Goal: Check status: Check status

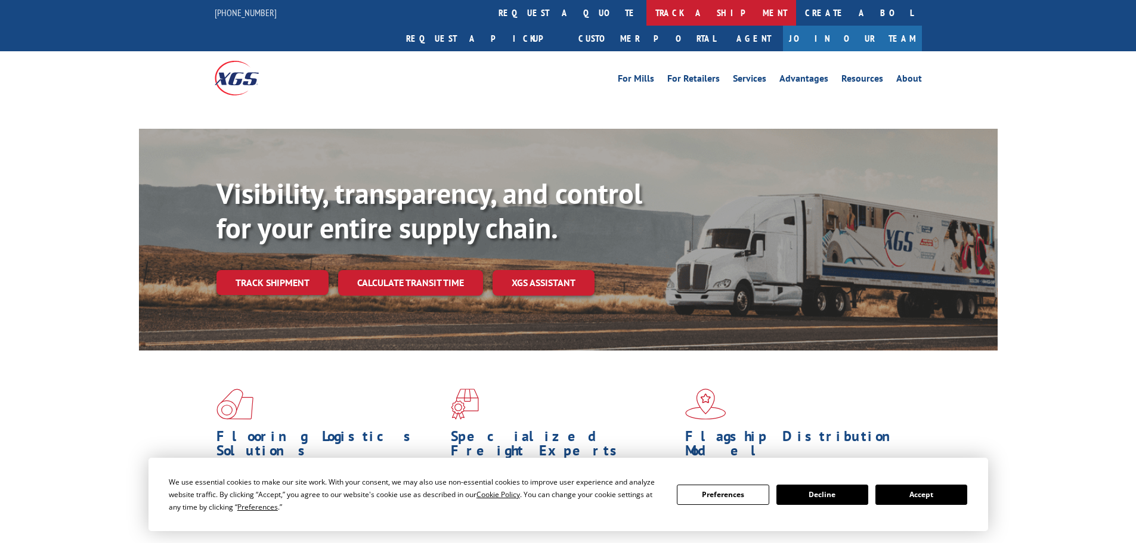
click at [646, 10] on link "track a shipment" at bounding box center [721, 13] width 150 height 26
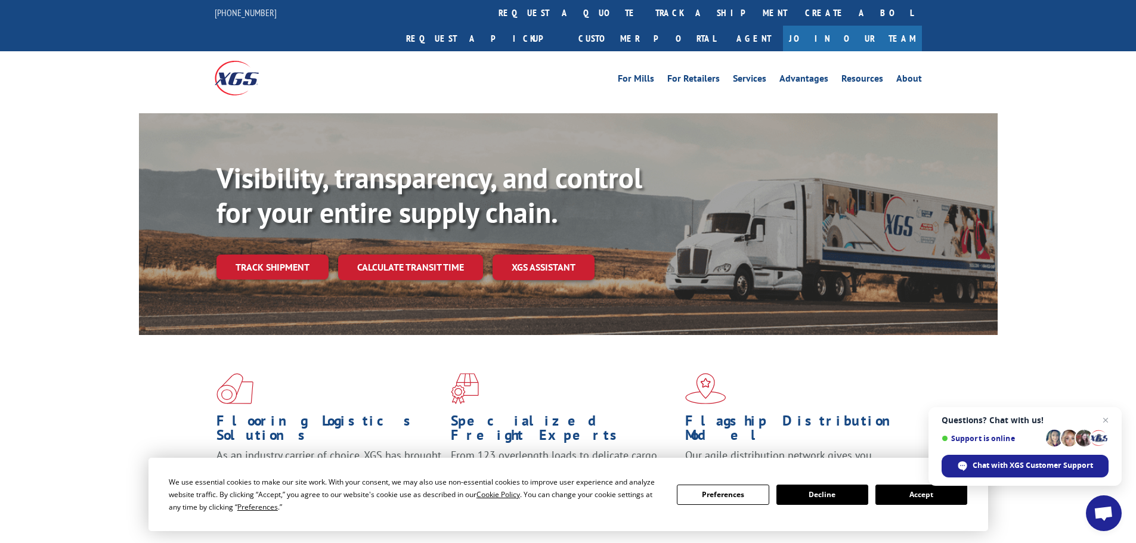
click at [928, 495] on button "Accept" at bounding box center [921, 495] width 92 height 20
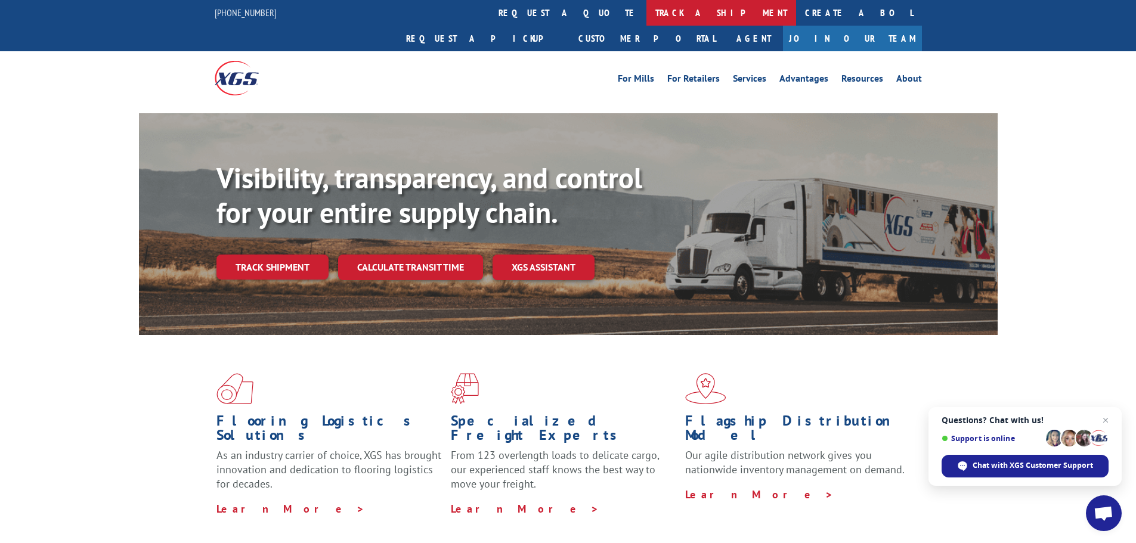
click at [646, 7] on link "track a shipment" at bounding box center [721, 13] width 150 height 26
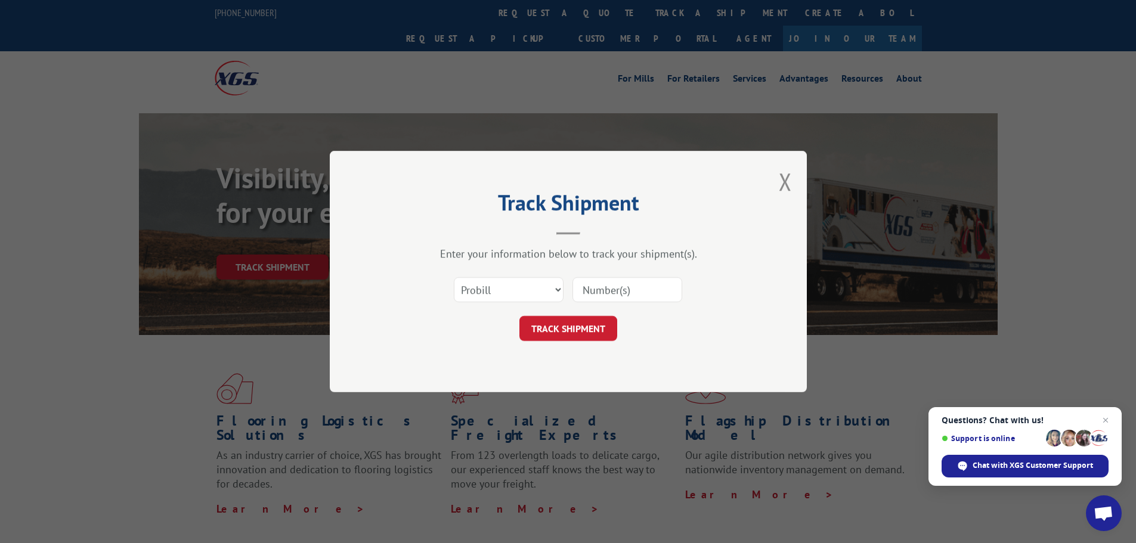
click at [643, 293] on input at bounding box center [627, 289] width 110 height 25
paste input "50865338"
type input "50865338"
click at [575, 330] on button "TRACK SHIPMENT" at bounding box center [568, 328] width 98 height 25
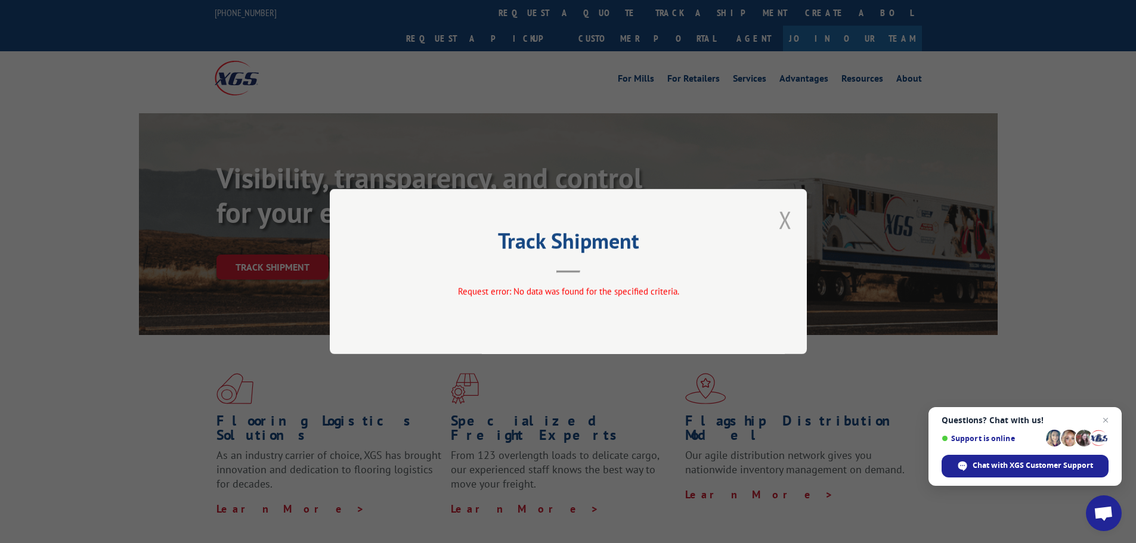
click at [790, 224] on button "Close modal" at bounding box center [785, 220] width 13 height 32
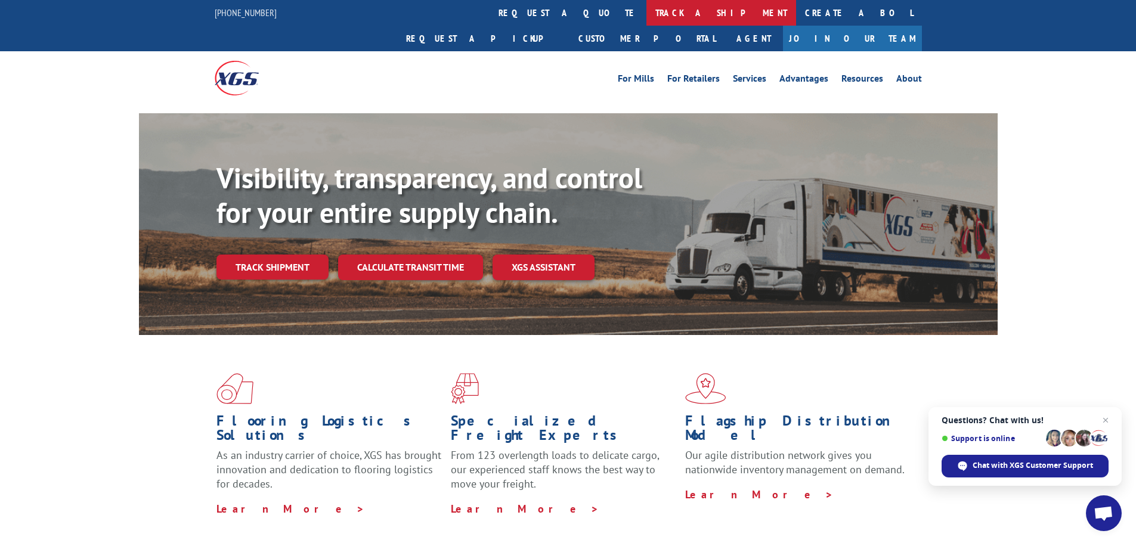
click at [646, 3] on link "track a shipment" at bounding box center [721, 13] width 150 height 26
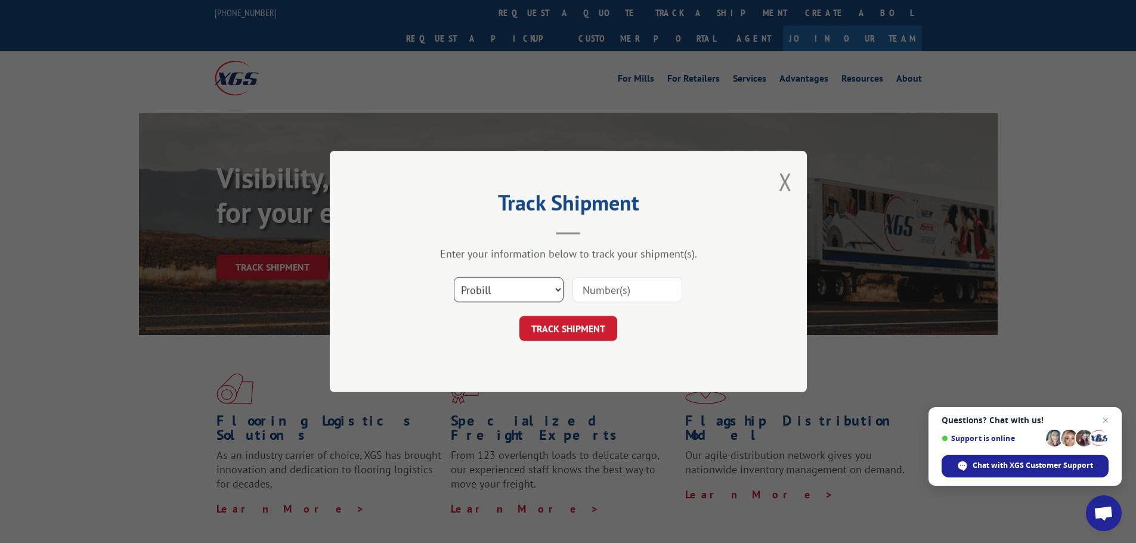
click at [507, 286] on select "Select category... Probill BOL PO" at bounding box center [509, 289] width 110 height 25
select select "bol"
click at [454, 277] on select "Select category... Probill BOL PO" at bounding box center [509, 289] width 110 height 25
drag, startPoint x: 664, startPoint y: 290, endPoint x: 646, endPoint y: 297, distance: 18.7
click at [664, 290] on input at bounding box center [627, 289] width 110 height 25
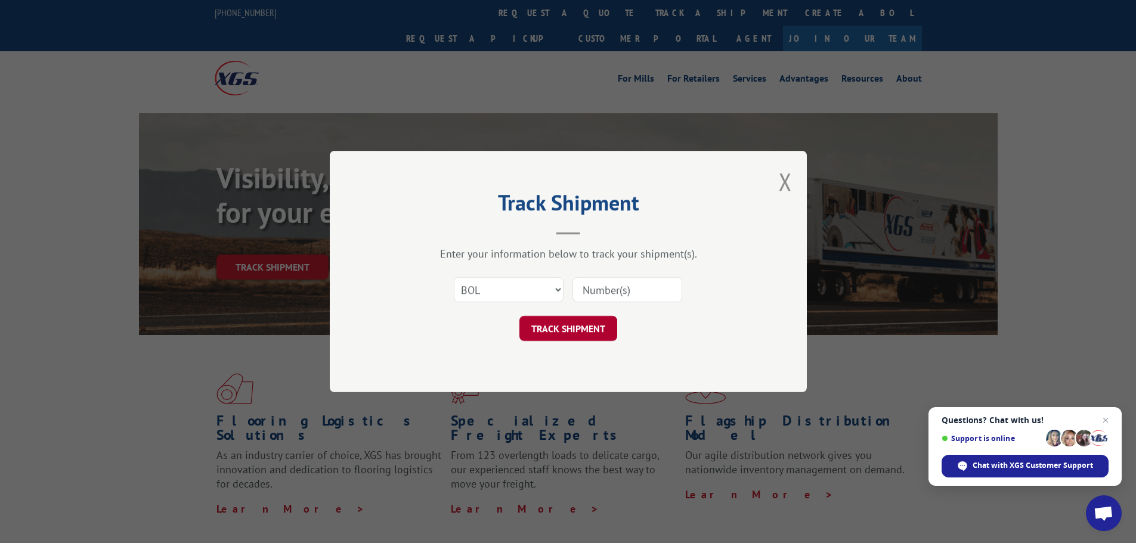
paste input "50865338"
type input "50865338"
click at [590, 321] on button "TRACK SHIPMENT" at bounding box center [568, 328] width 98 height 25
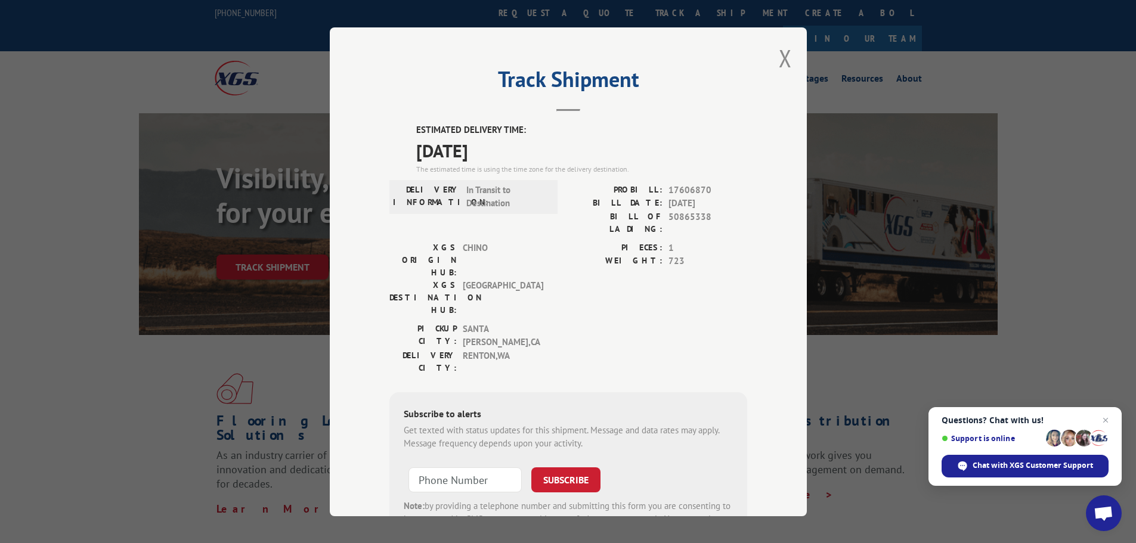
click at [681, 190] on span "17606870" at bounding box center [707, 190] width 79 height 14
copy span "17606870"
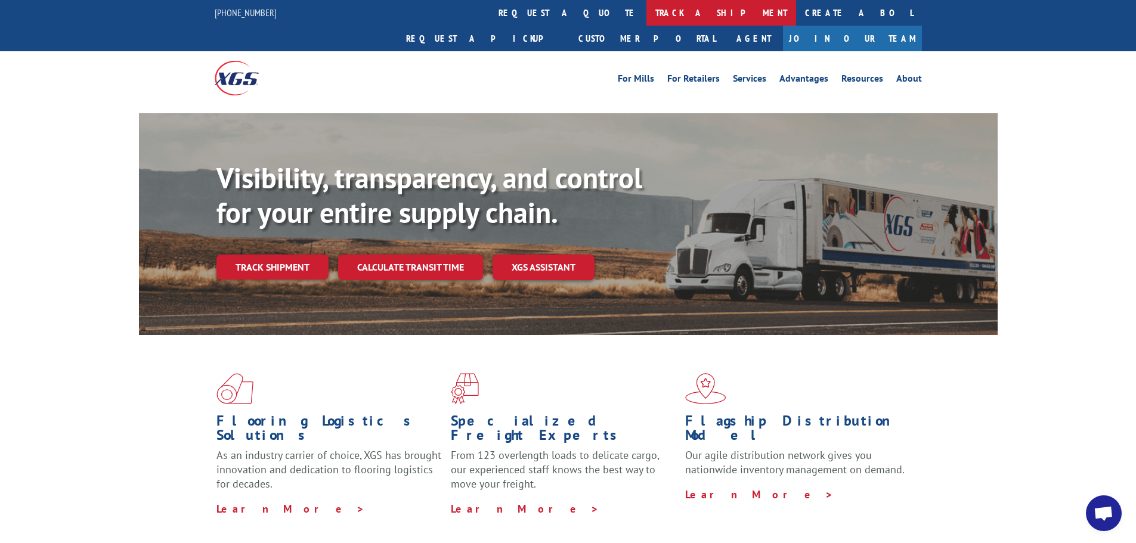
click at [646, 17] on link "track a shipment" at bounding box center [721, 13] width 150 height 26
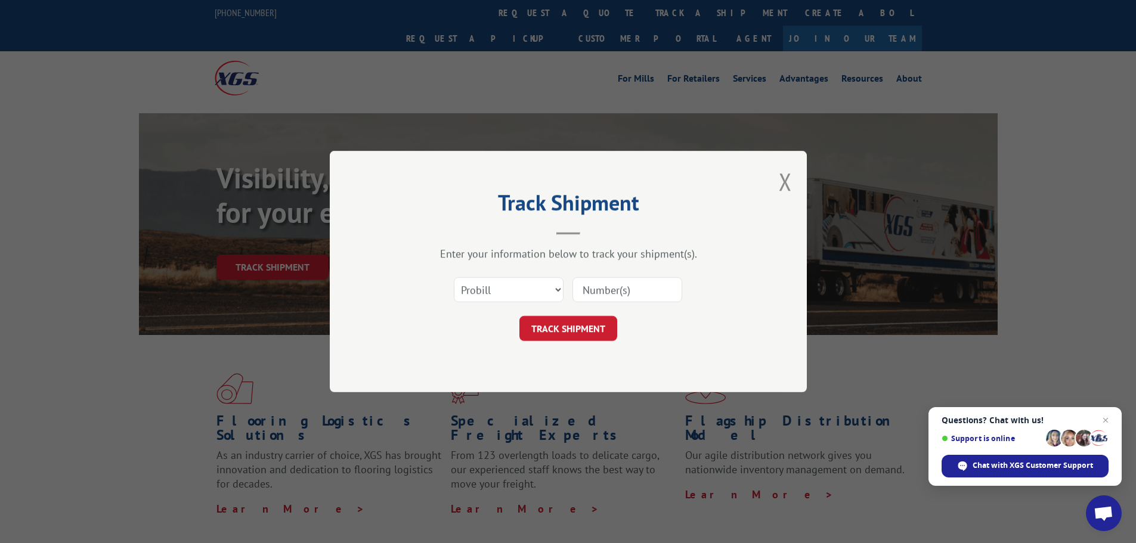
click at [627, 293] on input at bounding box center [627, 289] width 110 height 25
paste input "15986106"
type input "15986106"
click at [588, 321] on button "TRACK SHIPMENT" at bounding box center [568, 328] width 98 height 25
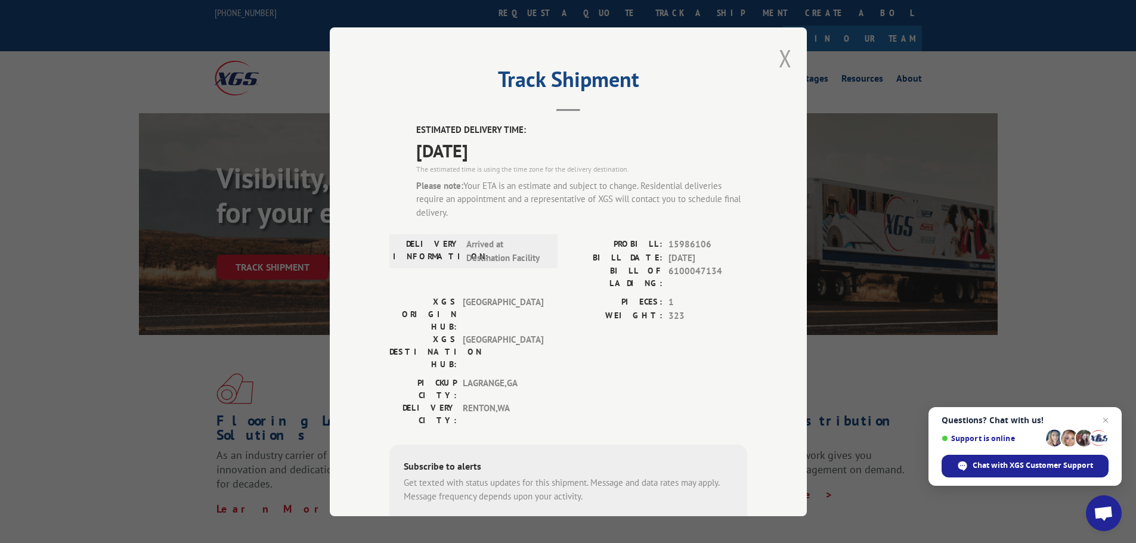
click at [780, 59] on button "Close modal" at bounding box center [785, 58] width 13 height 32
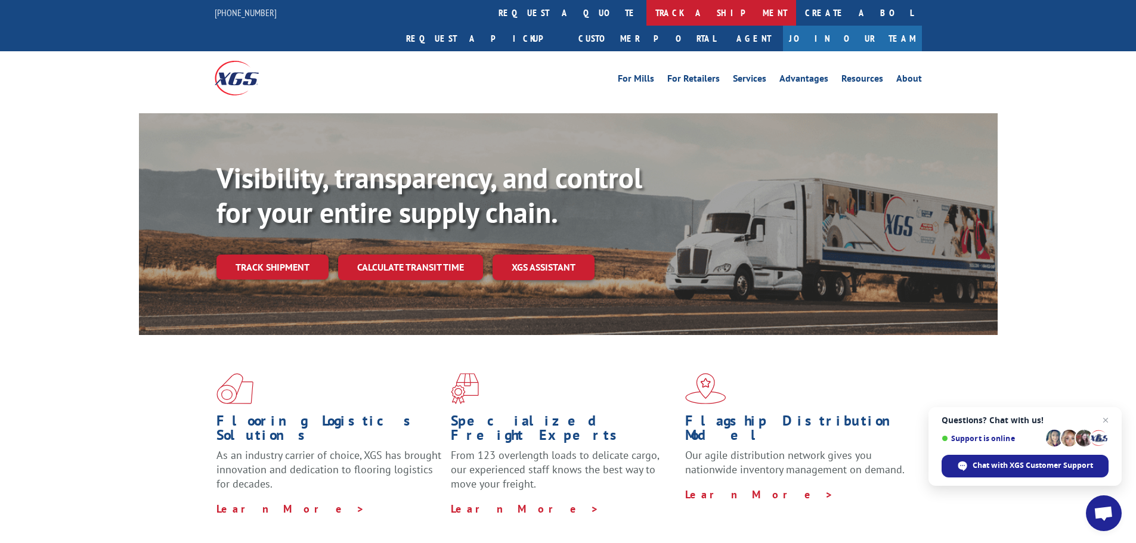
click at [646, 5] on link "track a shipment" at bounding box center [721, 13] width 150 height 26
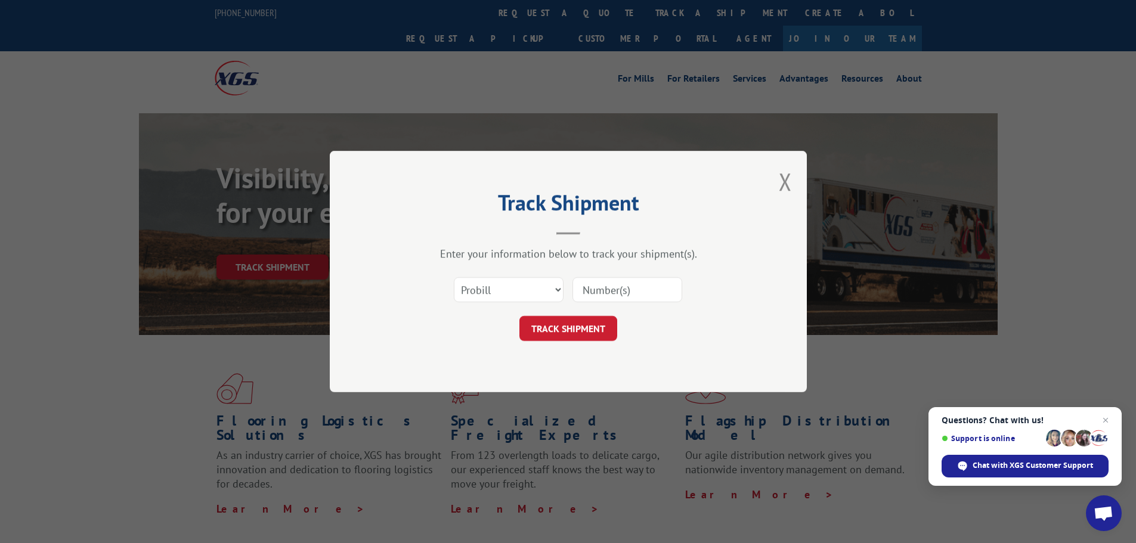
click at [618, 277] on div at bounding box center [627, 289] width 110 height 27
drag, startPoint x: 614, startPoint y: 296, endPoint x: 602, endPoint y: 309, distance: 17.7
click at [614, 296] on input at bounding box center [627, 289] width 110 height 25
paste input "17590447"
type input "17590447"
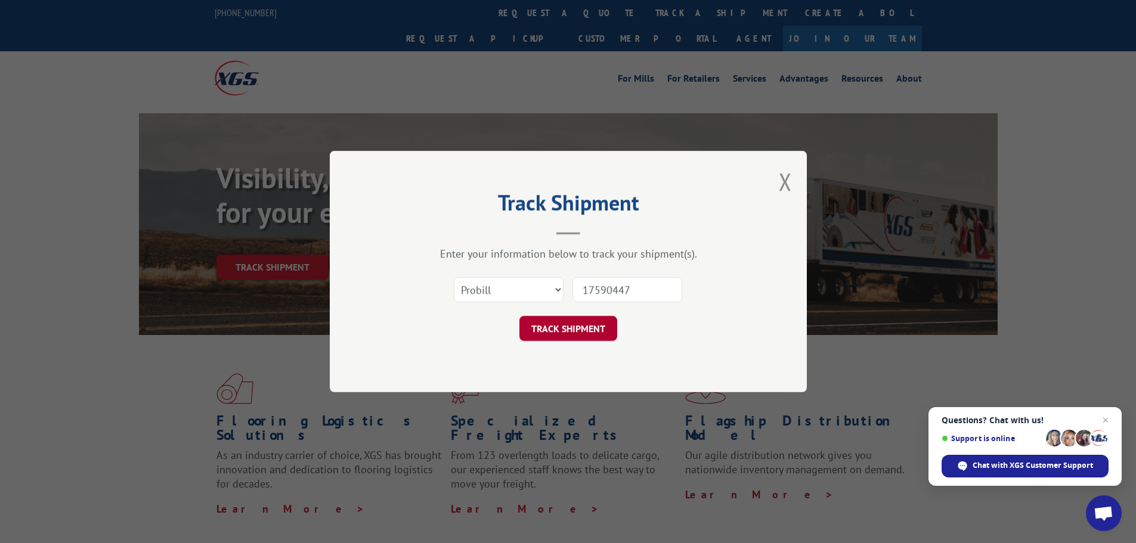
click at [586, 319] on button "TRACK SHIPMENT" at bounding box center [568, 328] width 98 height 25
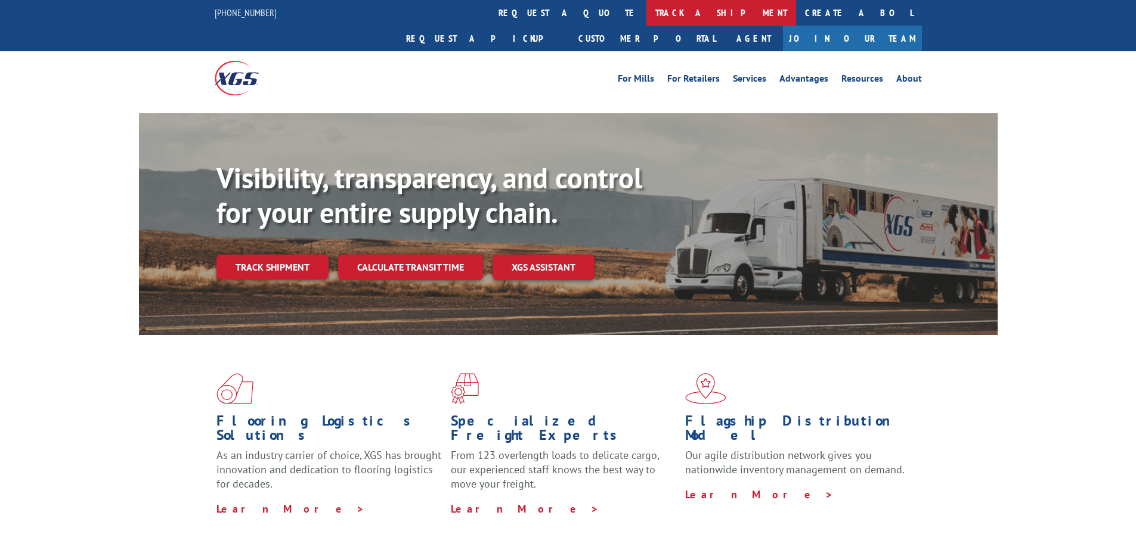
click at [646, 11] on link "track a shipment" at bounding box center [721, 13] width 150 height 26
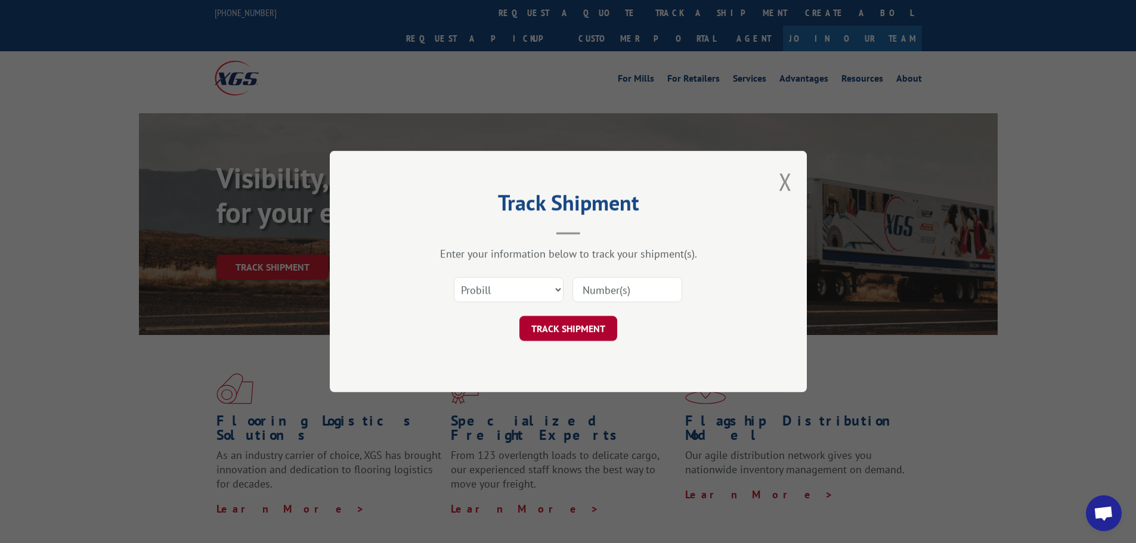
drag, startPoint x: 616, startPoint y: 294, endPoint x: 597, endPoint y: 324, distance: 35.7
click at [616, 294] on input at bounding box center [627, 289] width 110 height 25
paste input "15987276"
type input "15987276"
click at [588, 330] on button "TRACK SHIPMENT" at bounding box center [568, 328] width 98 height 25
